Goal: Task Accomplishment & Management: Use online tool/utility

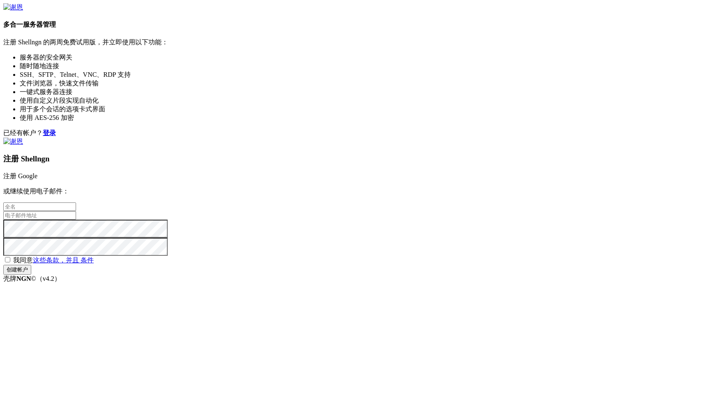
click at [76, 203] on input "text" at bounding box center [39, 207] width 73 height 9
click at [293, 235] on div "已经有帐户？ 登录 注册 Shellngn 注册 Google 或继续使用电子邮件： 我同意 这些条款，并且 条件 Create account" at bounding box center [355, 202] width 705 height 146
click at [76, 211] on input "email" at bounding box center [39, 215] width 73 height 9
click at [337, 250] on div "已经有帐户？ 登录 注册 Shellngn 注册 Google 或继续使用电子邮件： 我同意 这些条款，并且 条件 Create account" at bounding box center [355, 202] width 705 height 146
click at [76, 203] on input "text" at bounding box center [39, 207] width 73 height 9
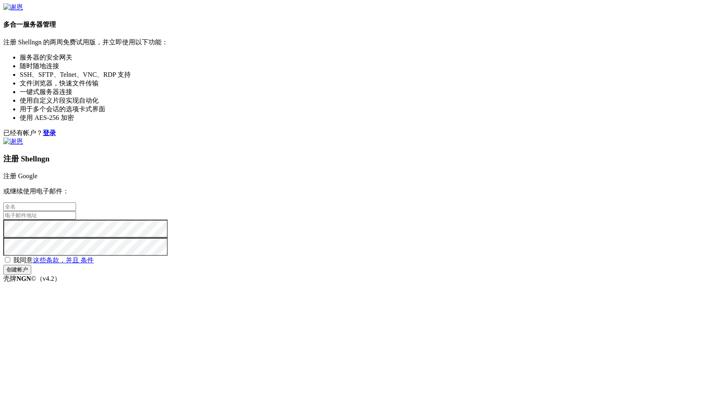
type input "li"
click at [76, 211] on input "email" at bounding box center [39, 215] width 73 height 9
click at [76, 211] on input "[EMAIL_ADDRESS][DOMAIN_NAME]" at bounding box center [39, 215] width 73 height 9
type input "[EMAIL_ADDRESS][DOMAIN_NAME]"
click at [94, 261] on span "我同意 这些条款，并且 条件" at bounding box center [53, 260] width 81 height 7
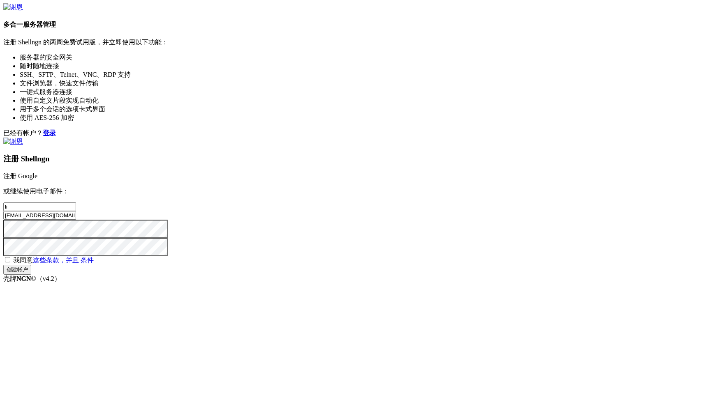
click at [10, 261] on input "我同意 这些条款，并且 条件" at bounding box center [7, 259] width 5 height 5
checkbox input "true"
drag, startPoint x: 434, startPoint y: 290, endPoint x: 435, endPoint y: 295, distance: 5.1
click at [31, 275] on input "Create account" at bounding box center [17, 270] width 28 height 10
click at [435, 275] on div "注册 Shellngn 注册 Google 或继续使用电子邮件： li [EMAIL_ADDRESS][DOMAIN_NAME] 我同意 这些条款，并且 条件…" at bounding box center [355, 206] width 705 height 137
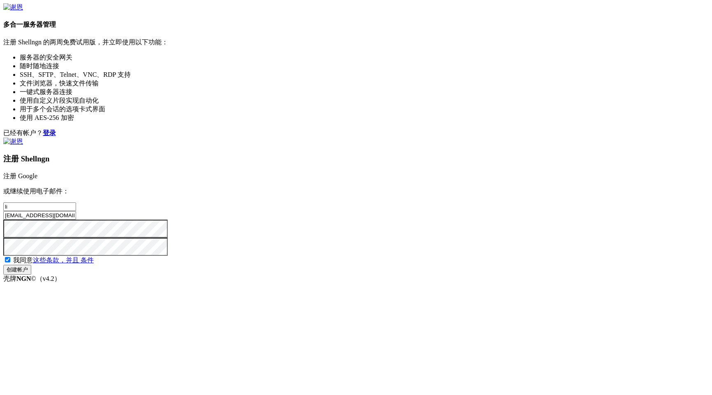
click at [31, 275] on input "Create account" at bounding box center [17, 270] width 28 height 10
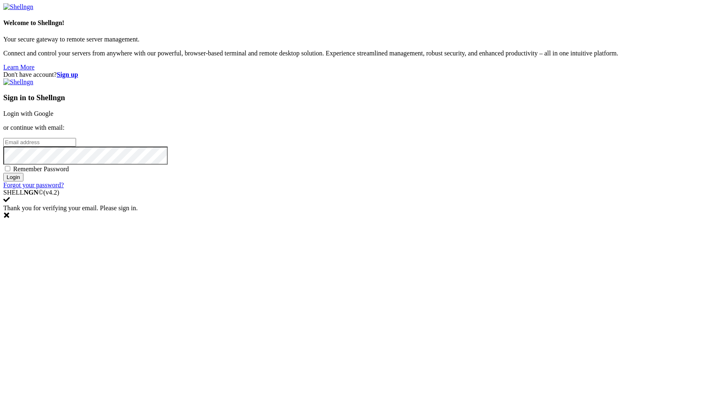
click at [76, 147] on input "email" at bounding box center [39, 142] width 73 height 9
type input "[EMAIL_ADDRESS][DOMAIN_NAME]"
click at [69, 173] on span "Remember Password" at bounding box center [41, 169] width 56 height 7
click at [10, 171] on input "Remember Password" at bounding box center [7, 168] width 5 height 5
checkbox input "true"
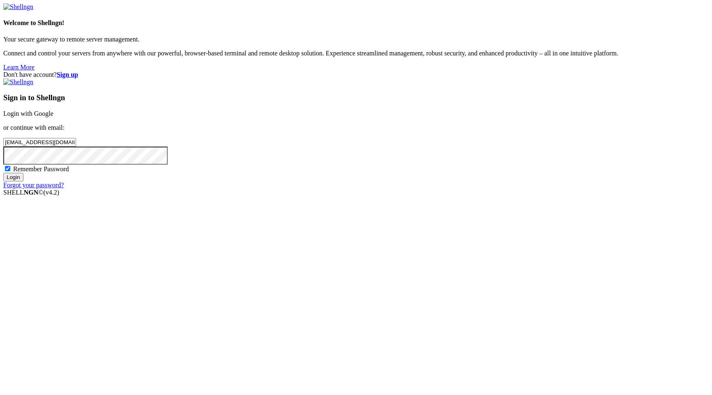
click at [23, 182] on input "Login" at bounding box center [13, 177] width 20 height 9
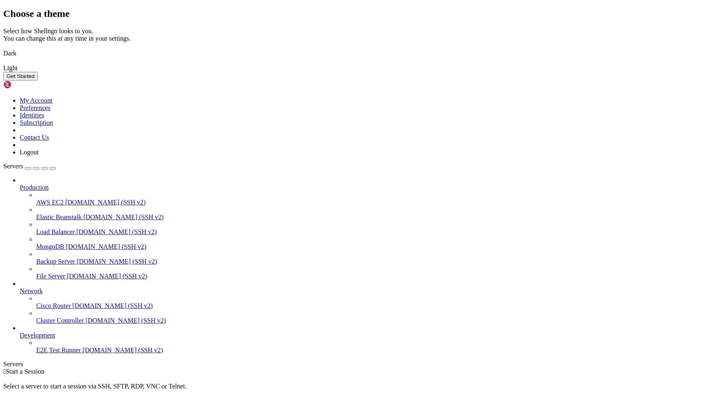
click at [38, 81] on button "Get Started" at bounding box center [20, 76] width 35 height 9
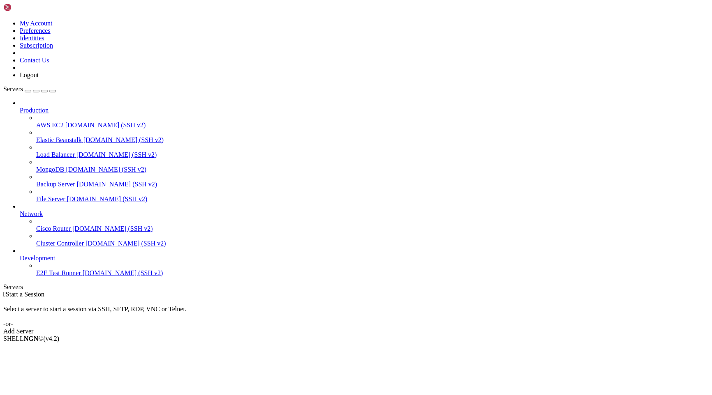
click at [413, 328] on div "Add Server" at bounding box center [355, 331] width 705 height 7
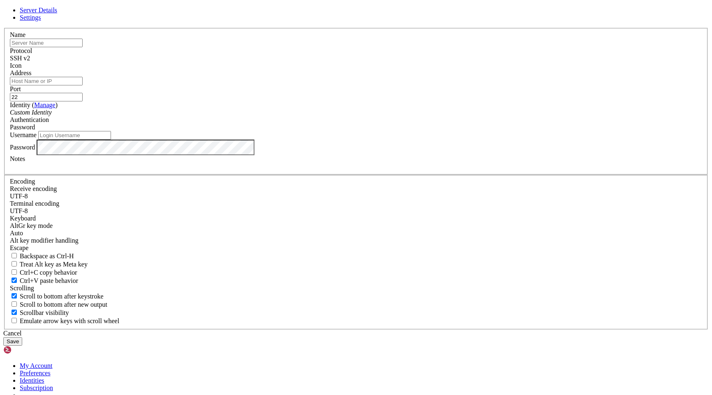
click at [83, 47] on input "text" at bounding box center [46, 43] width 73 height 9
click at [220, 142] on div "Server Details Settings Name Protocol SSH v2 Icon" at bounding box center [355, 176] width 705 height 339
click at [83, 85] on input "Address" at bounding box center [46, 81] width 73 height 9
click at [83, 47] on input "text" at bounding box center [46, 43] width 73 height 9
drag, startPoint x: 246, startPoint y: 139, endPoint x: 236, endPoint y: 138, distance: 10.0
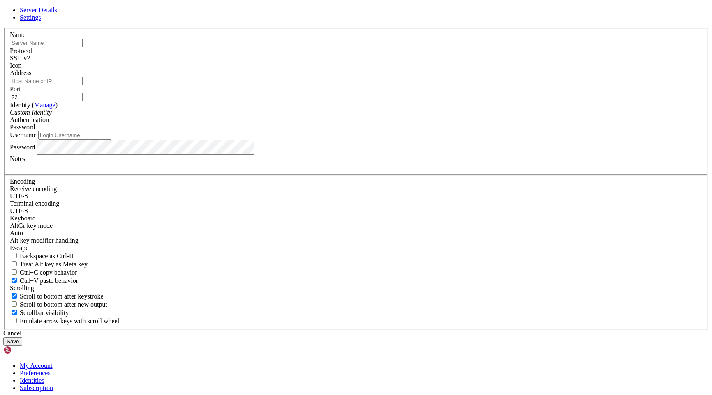
click at [246, 85] on div "Address" at bounding box center [356, 77] width 692 height 16
click at [83, 85] on input "Address" at bounding box center [46, 81] width 73 height 9
paste input "192.168.56.101"
type input "192.168.56.101"
click at [111, 140] on input "Username" at bounding box center [74, 135] width 73 height 9
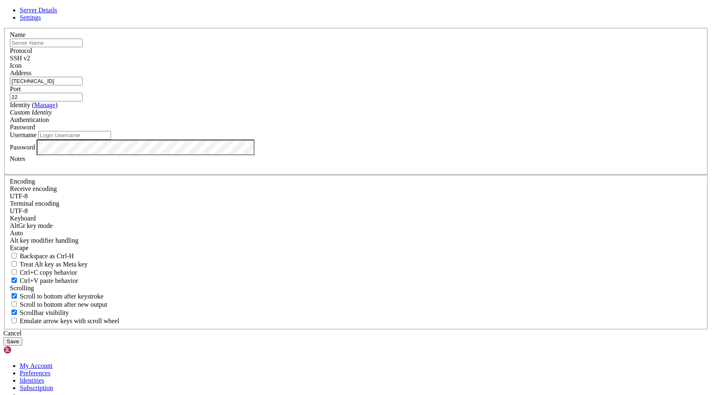
paste input "cisco"
type input "cisco"
click at [22, 337] on button "Save" at bounding box center [12, 341] width 19 height 9
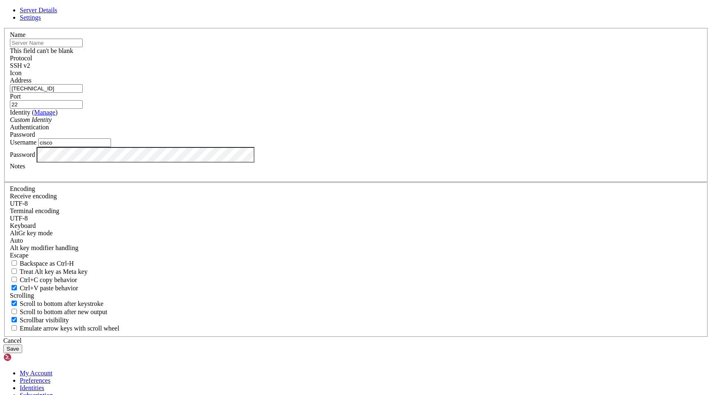
click at [22, 345] on button "Save" at bounding box center [12, 349] width 19 height 9
click at [83, 47] on input "text" at bounding box center [46, 43] width 73 height 9
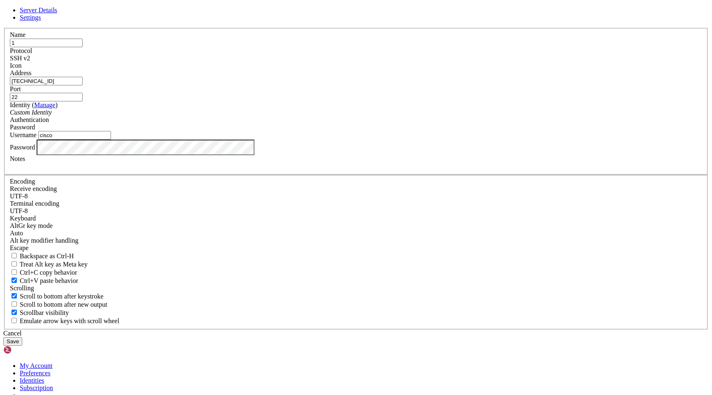
type input "1"
click at [22, 337] on button "Save" at bounding box center [12, 341] width 19 height 9
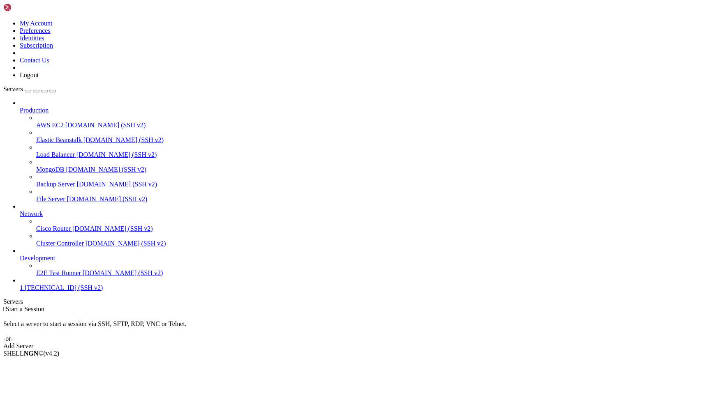
click at [50, 292] on div "Production AWS EC2 demo.shellngn.com (SSH v2) Elastic Beanstalk demo.shellngn.c…" at bounding box center [355, 195] width 705 height 192
click at [49, 291] on span "192.168.56.101 (SSH v2)" at bounding box center [64, 287] width 78 height 7
